Goal: Transaction & Acquisition: Purchase product/service

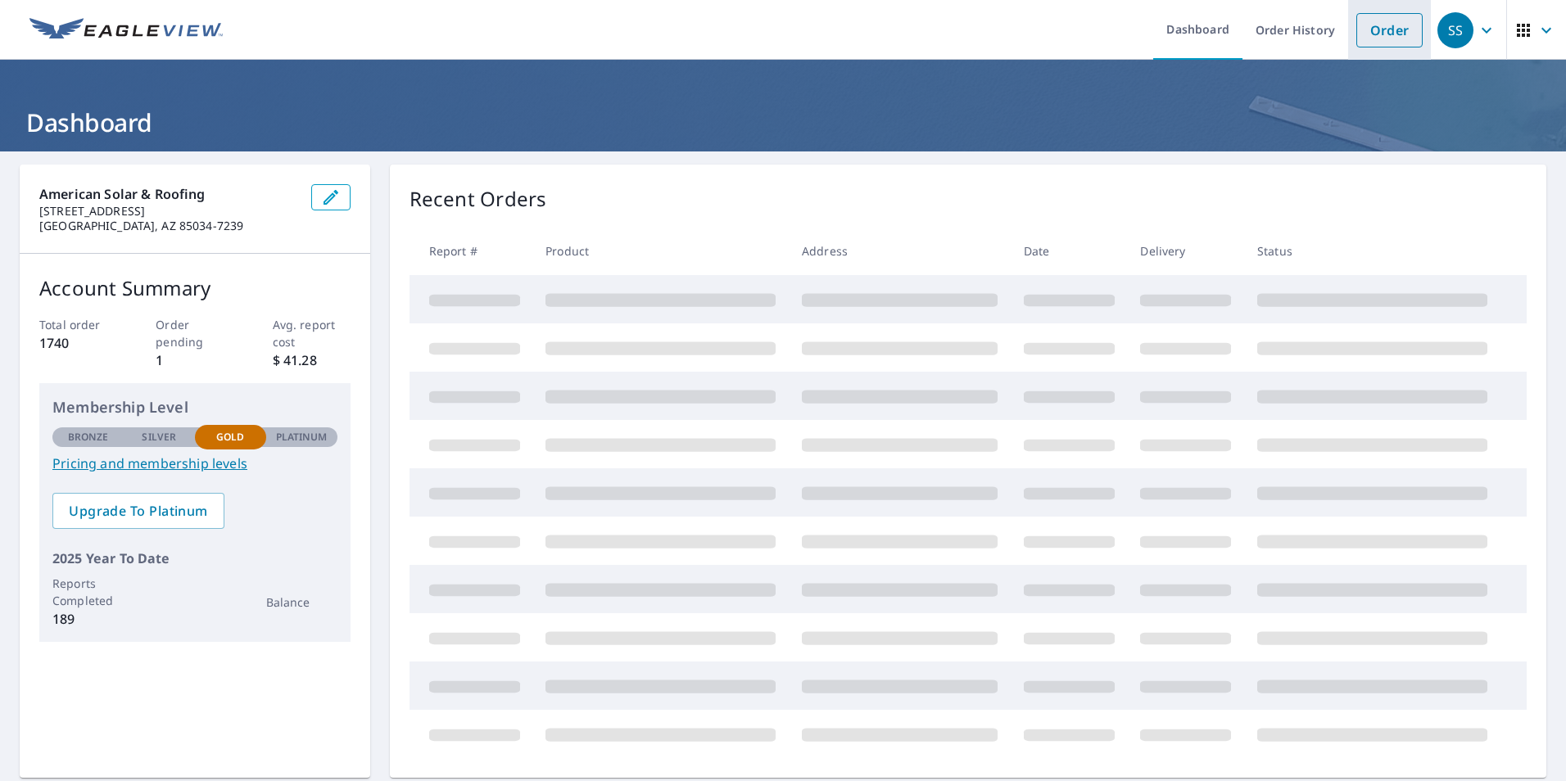
click at [1377, 34] on link "Order" at bounding box center [1389, 30] width 66 height 34
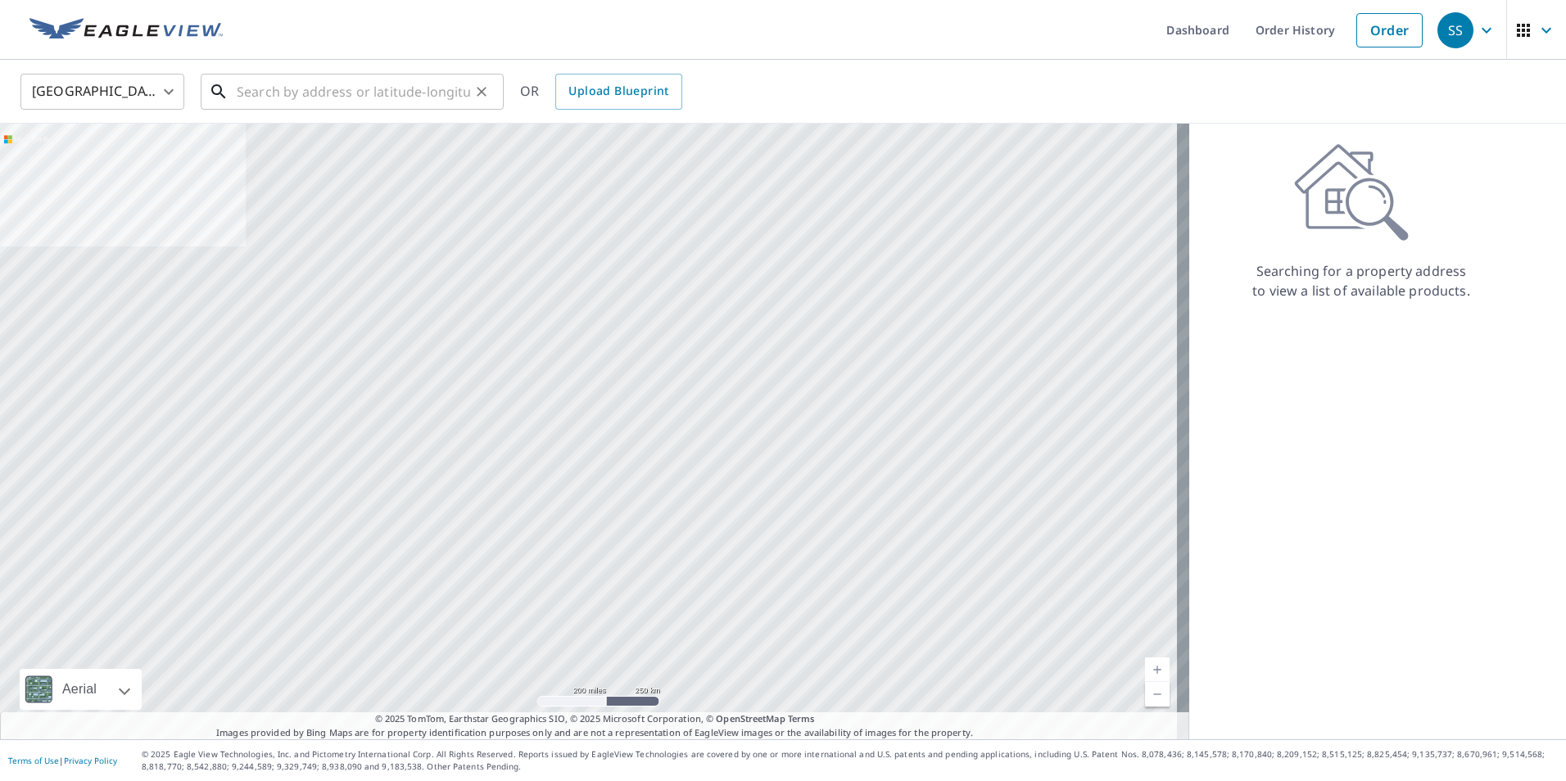
click at [354, 85] on input "text" at bounding box center [353, 92] width 233 height 46
paste input "[STREET_ADDRESS][PERSON_NAME]"
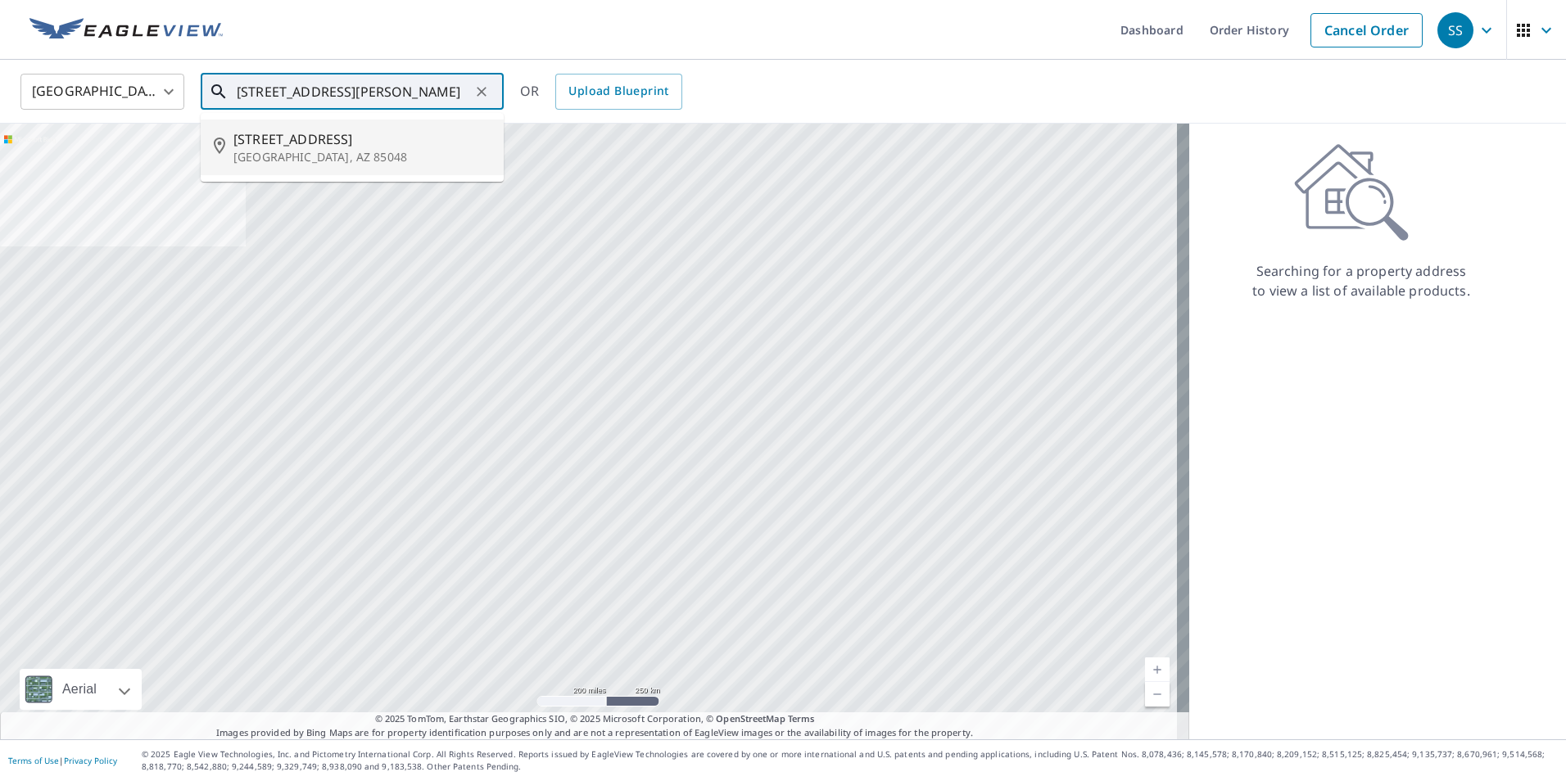
click at [303, 141] on span "[STREET_ADDRESS]" at bounding box center [361, 139] width 257 height 20
type input "[STREET_ADDRESS][PERSON_NAME]"
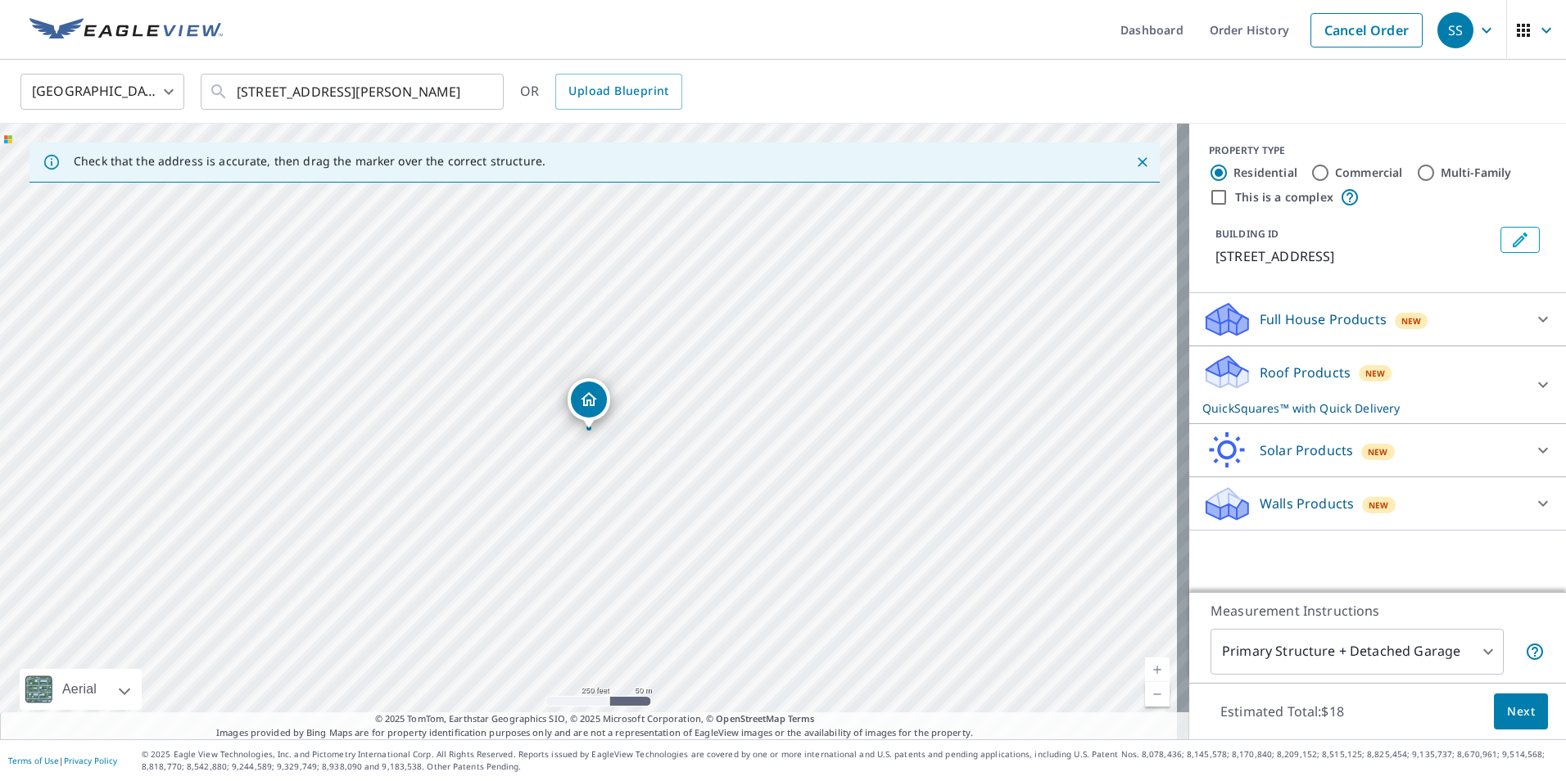
click at [1220, 376] on icon at bounding box center [1224, 380] width 8 height 15
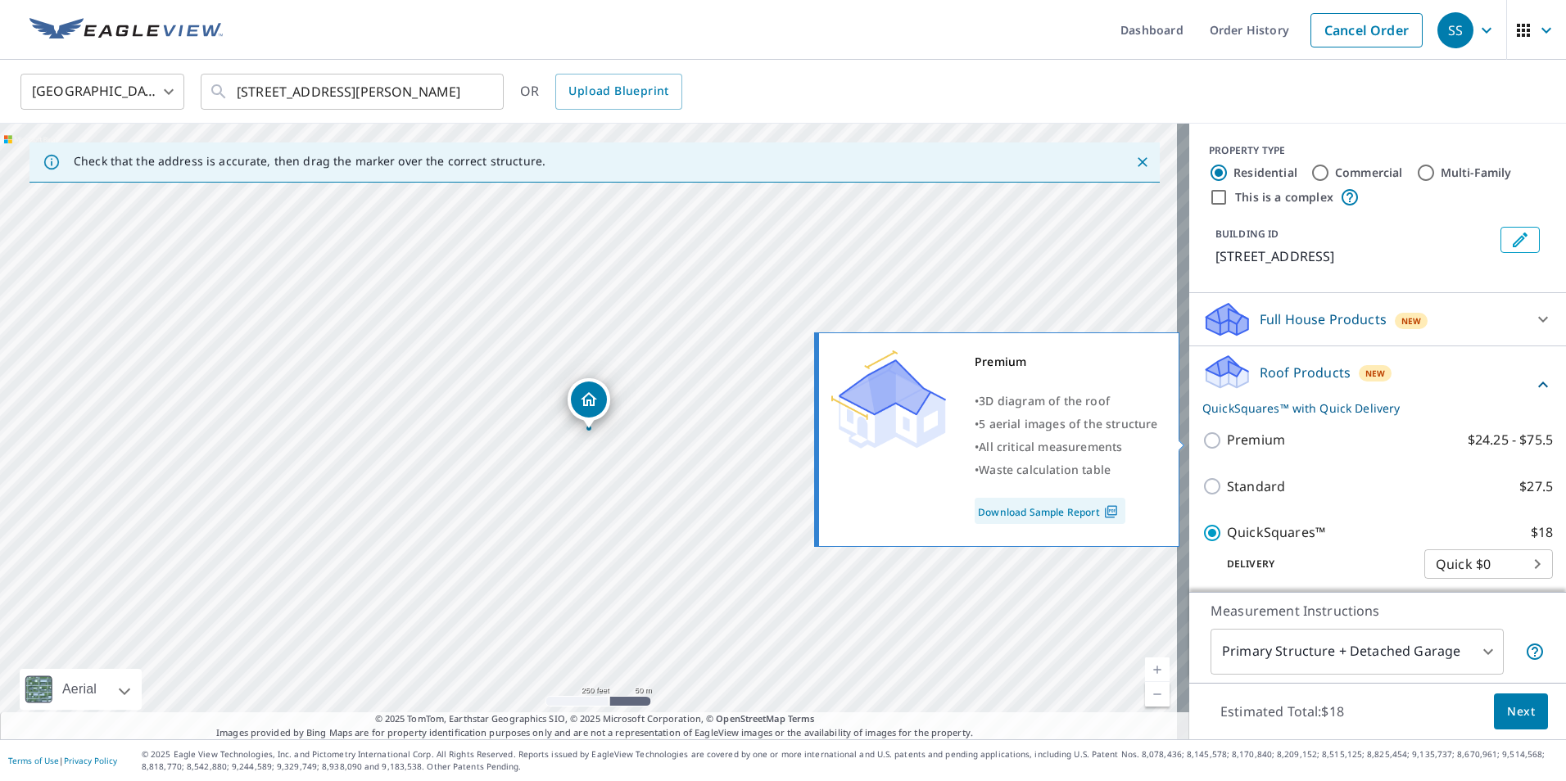
click at [1202, 445] on input "Premium $24.25 - $75.5" at bounding box center [1214, 441] width 25 height 20
checkbox input "true"
checkbox input "false"
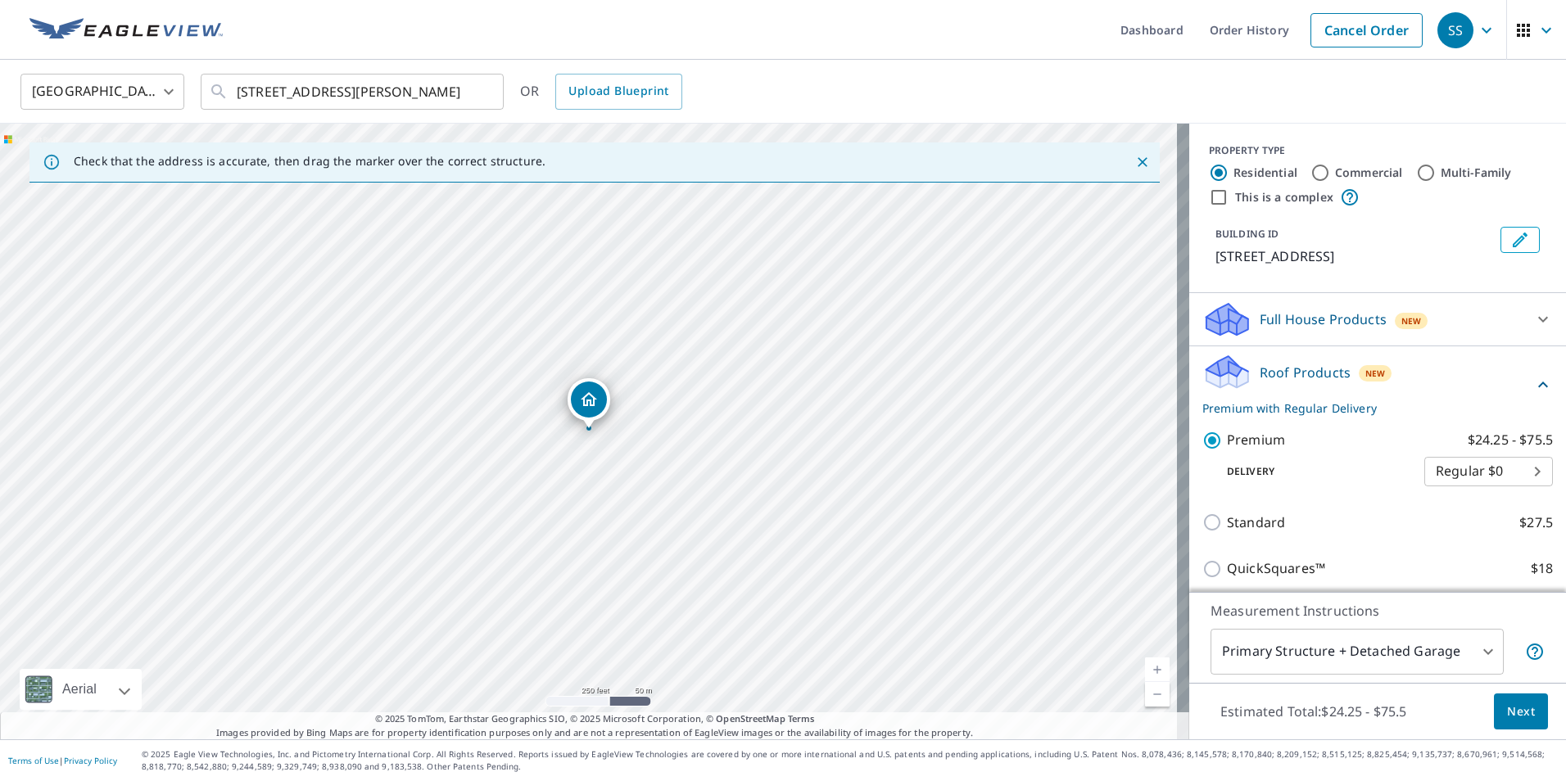
click at [1507, 712] on span "Next" at bounding box center [1521, 712] width 28 height 20
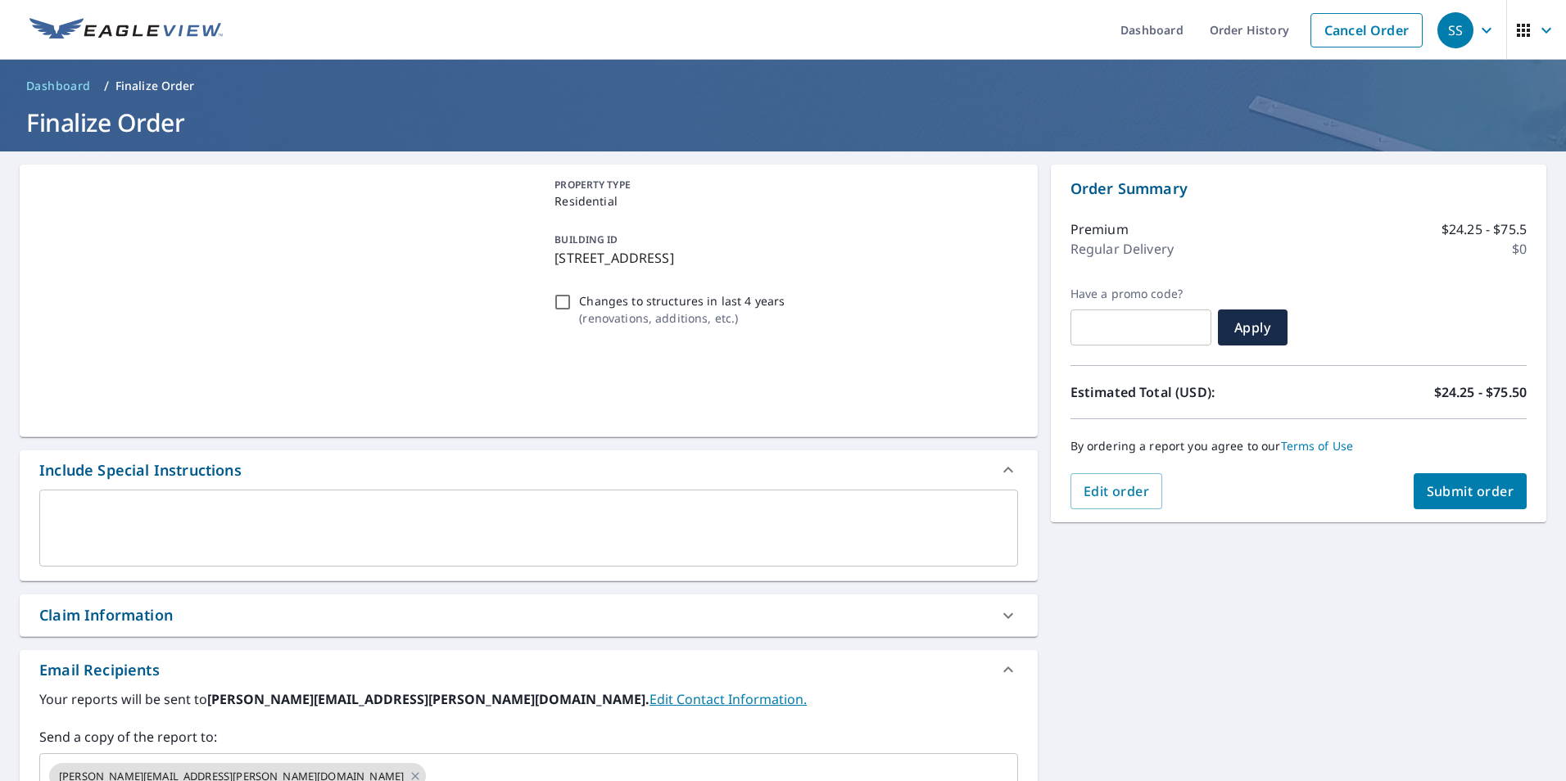
click at [1427, 491] on span "Submit order" at bounding box center [1471, 491] width 88 height 18
